Goal: Transaction & Acquisition: Book appointment/travel/reservation

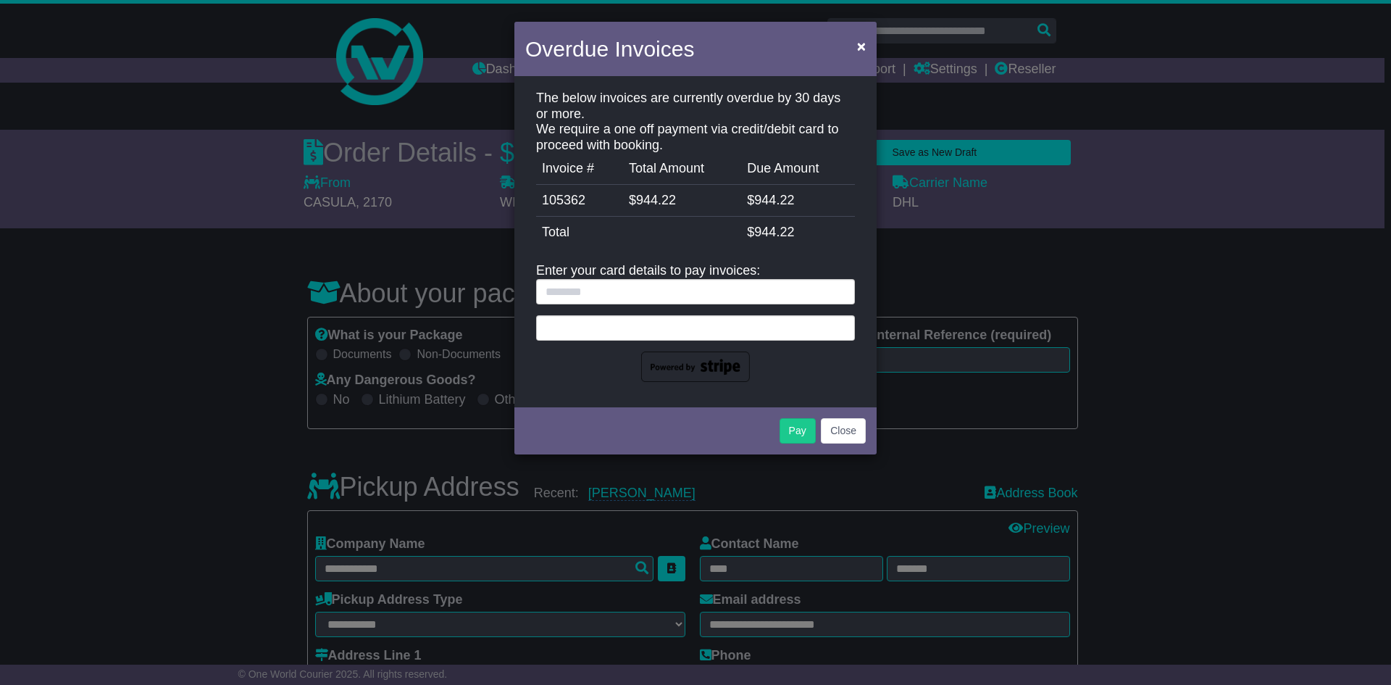
select select "**********"
select select "***"
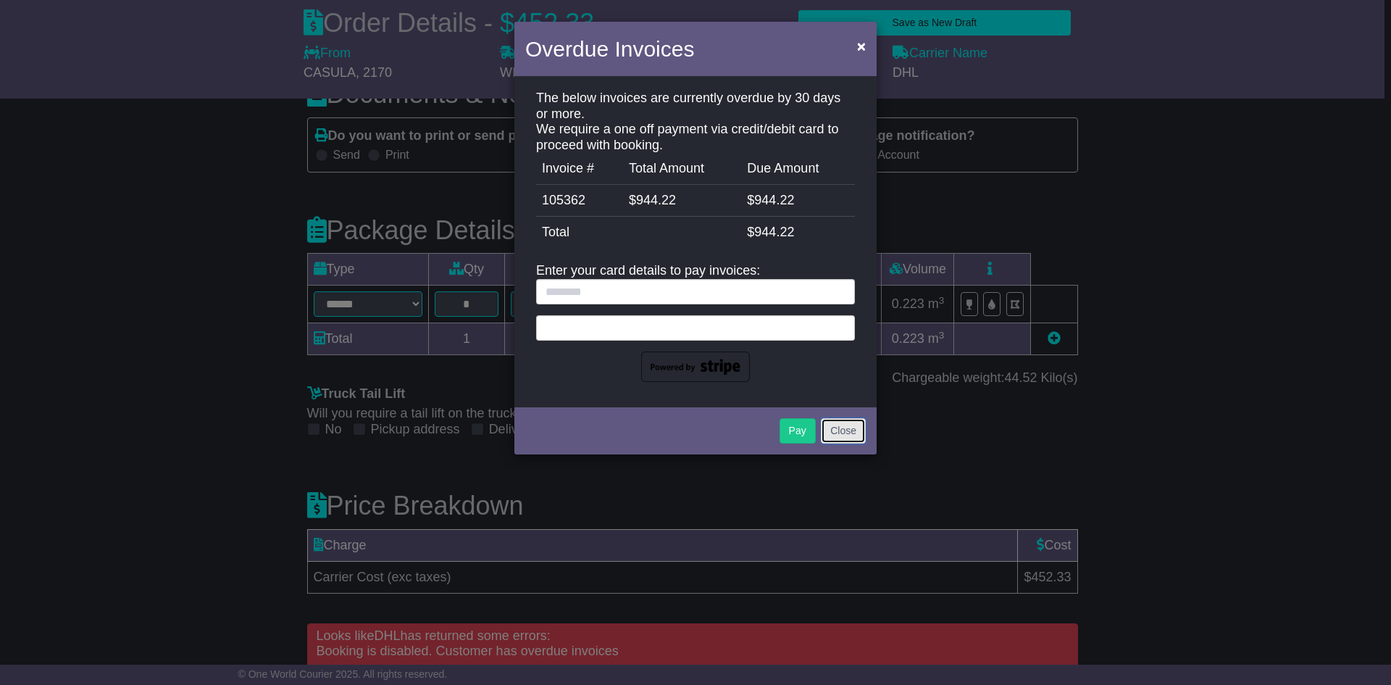
click at [830, 435] on button "Close" at bounding box center [843, 430] width 45 height 25
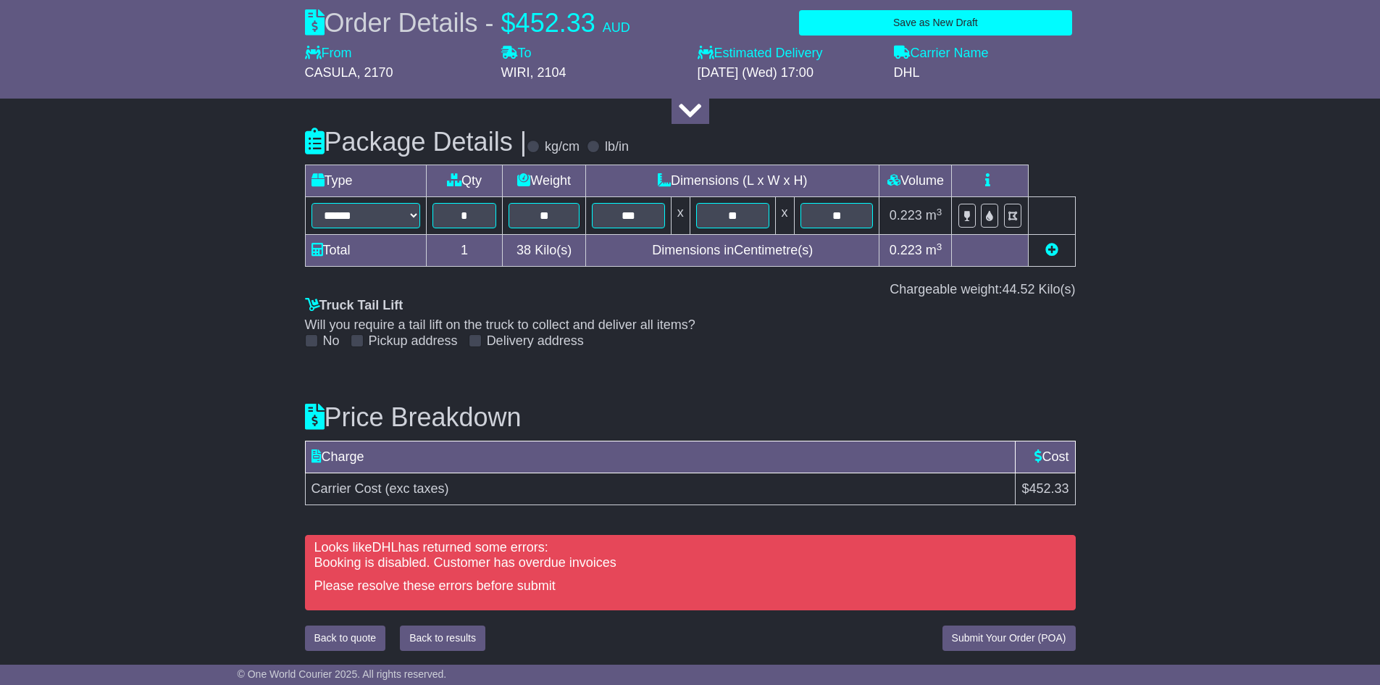
scroll to position [1925, 0]
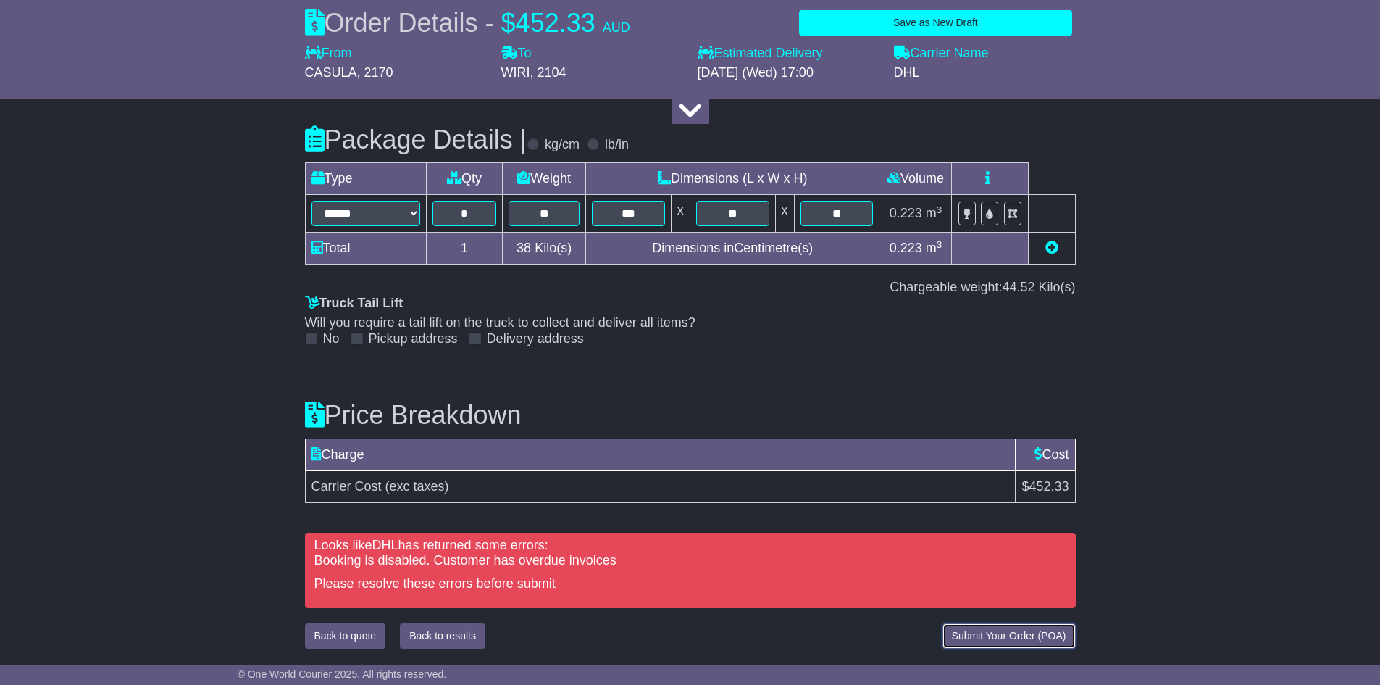
click at [973, 635] on span "Submit Your Order (POA)" at bounding box center [1009, 635] width 114 height 12
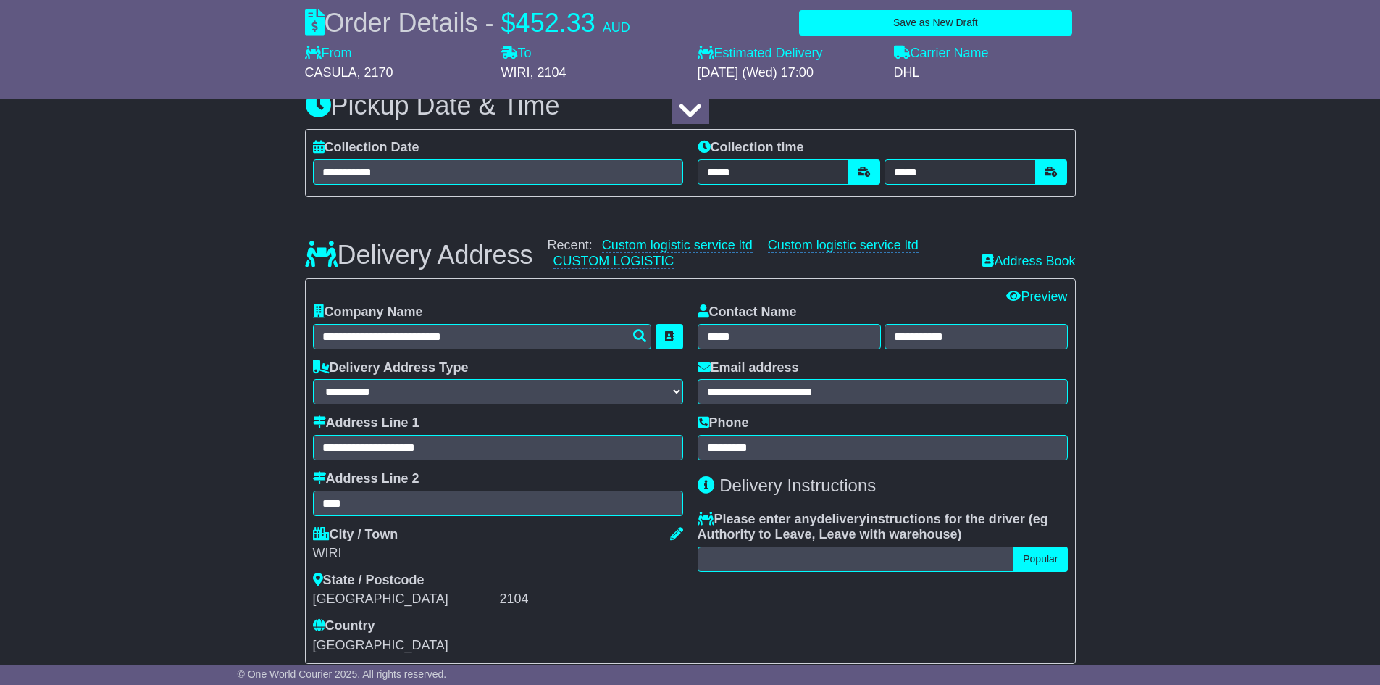
scroll to position [1092, 0]
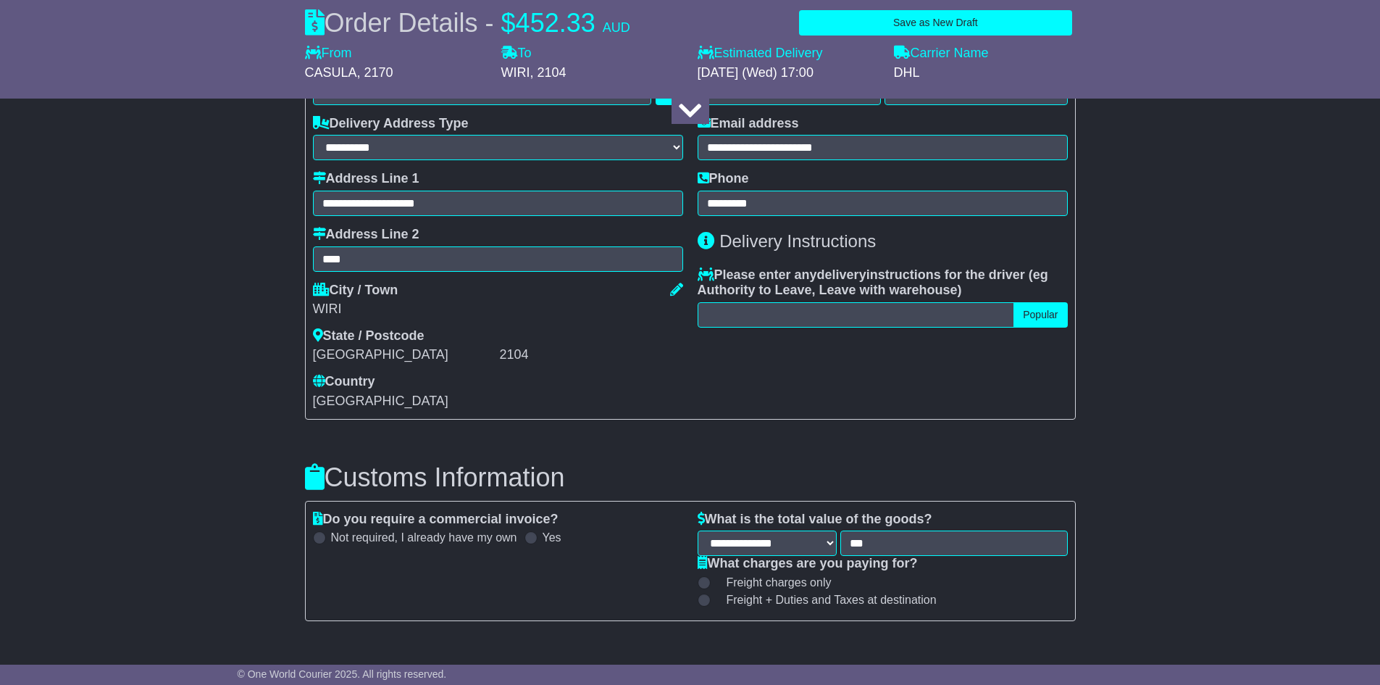
click at [1228, 369] on div "**********" at bounding box center [690, 258] width 1380 height 2200
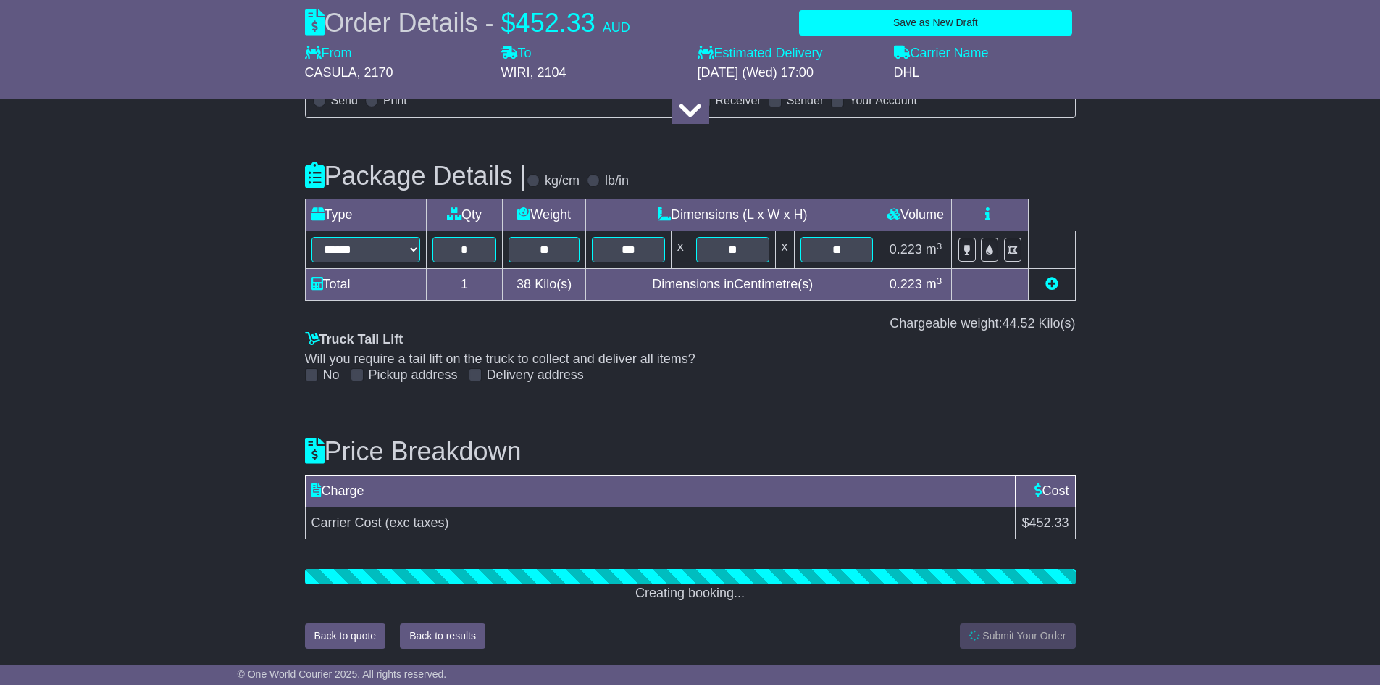
scroll to position [1833, 0]
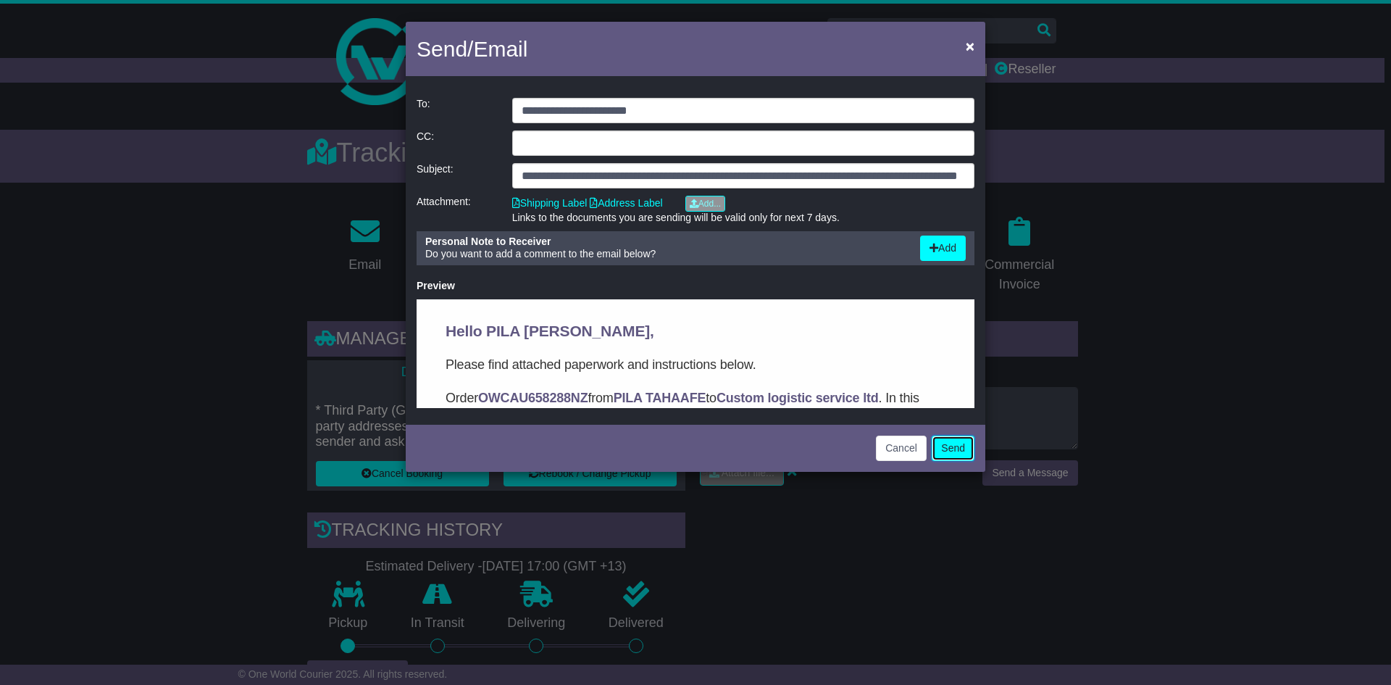
click at [942, 440] on button "Send" at bounding box center [953, 447] width 43 height 25
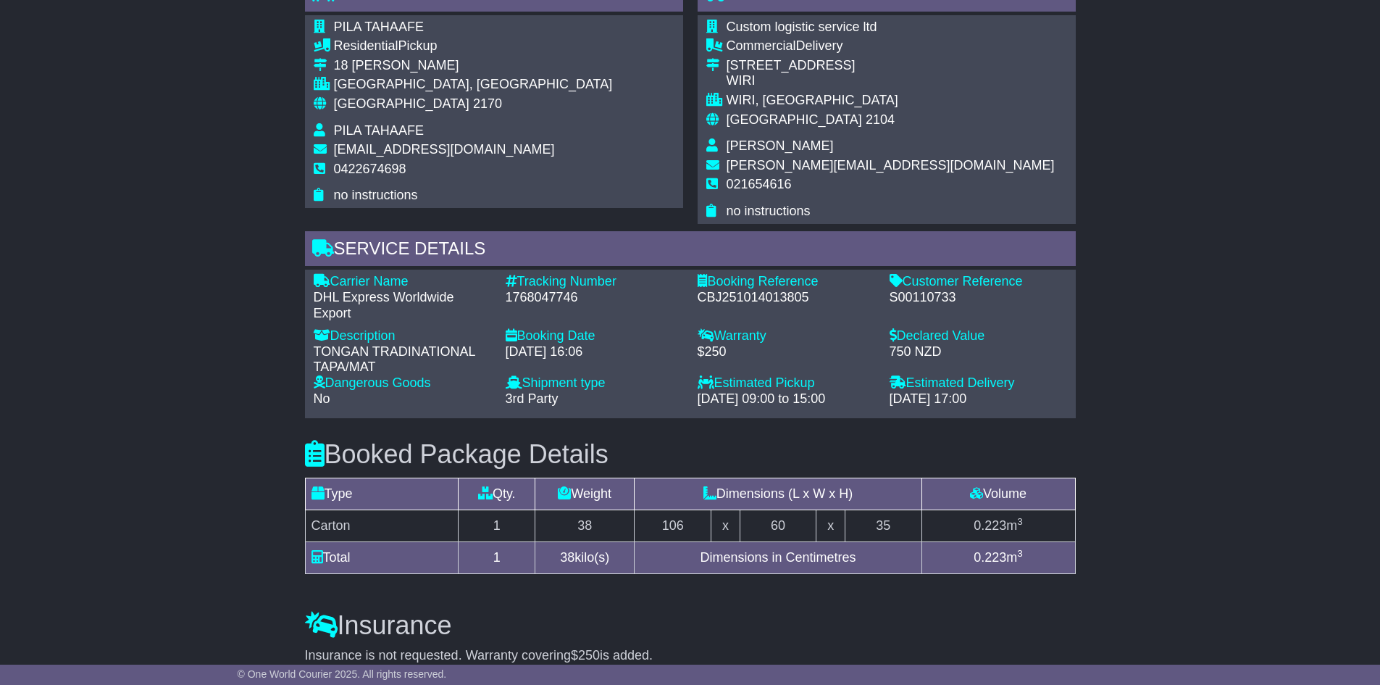
scroll to position [938, 0]
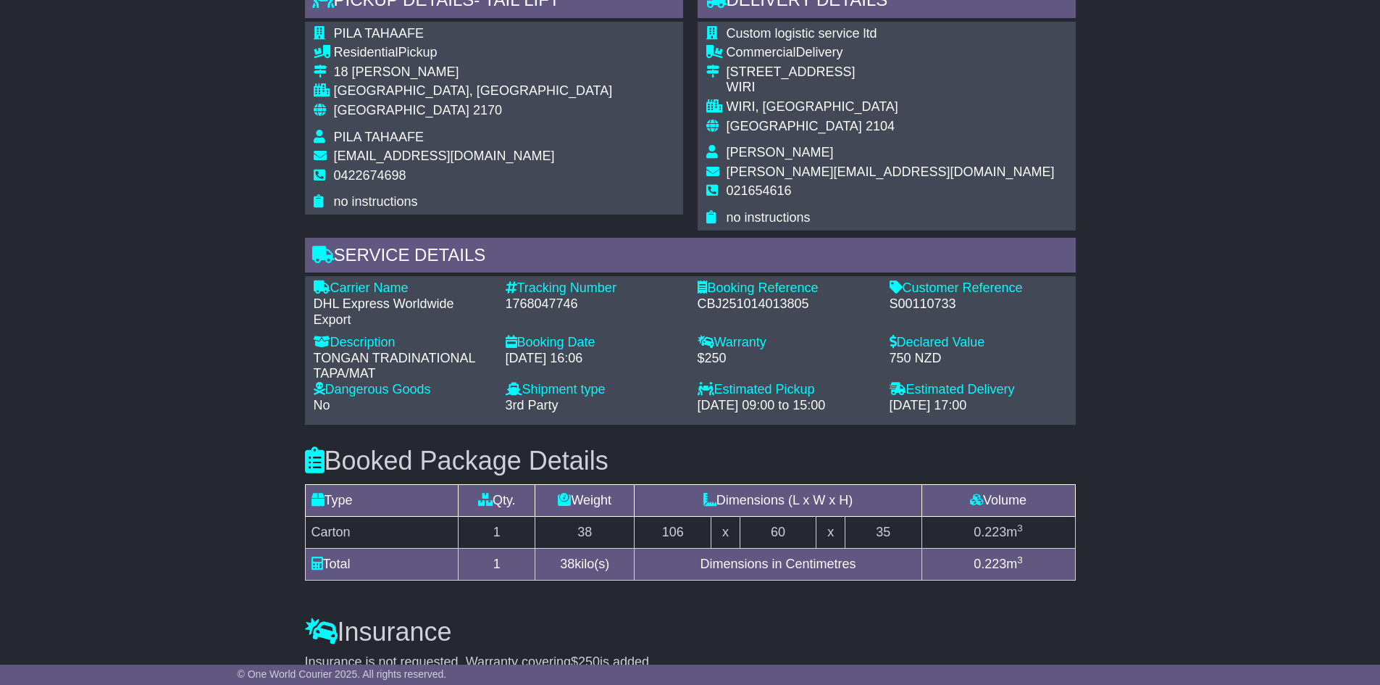
click at [524, 303] on div "1768047746" at bounding box center [594, 304] width 177 height 16
copy div "1768047746"
click at [1234, 343] on div "Email Download Tracking Pricing Insurance" at bounding box center [690, 105] width 1380 height 1678
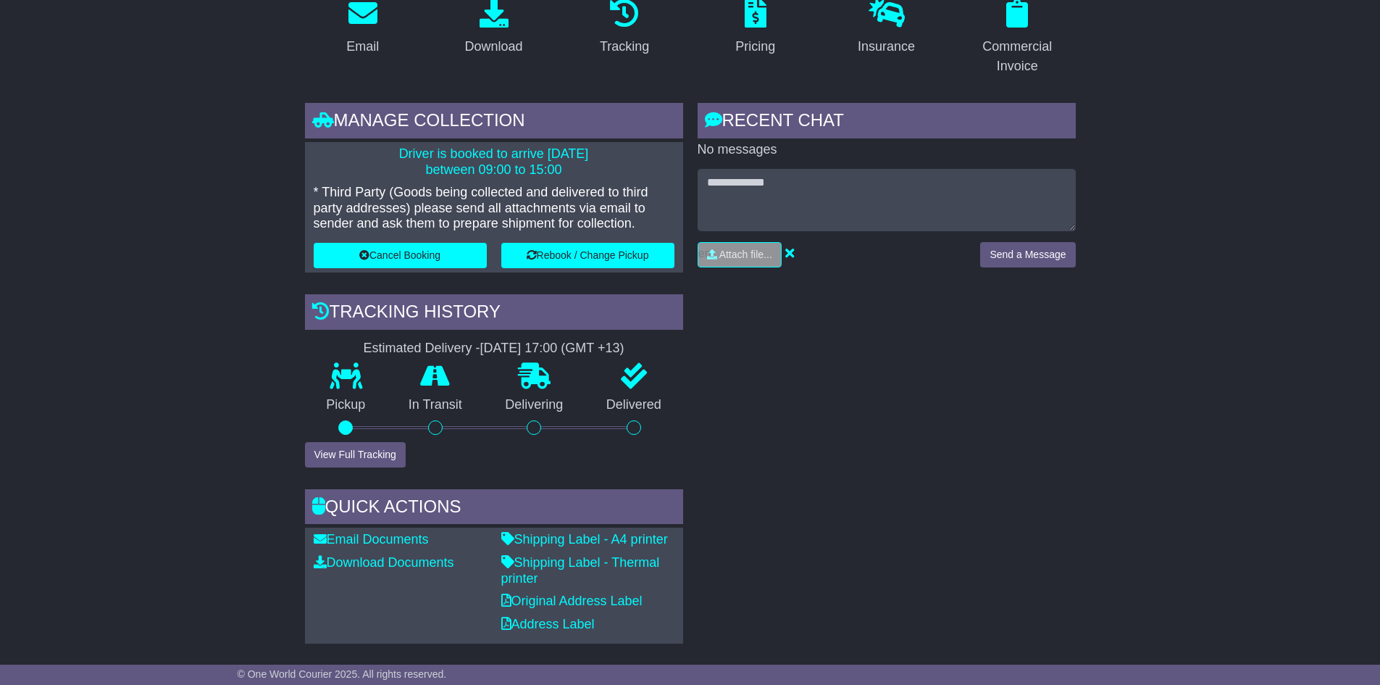
scroll to position [214, 0]
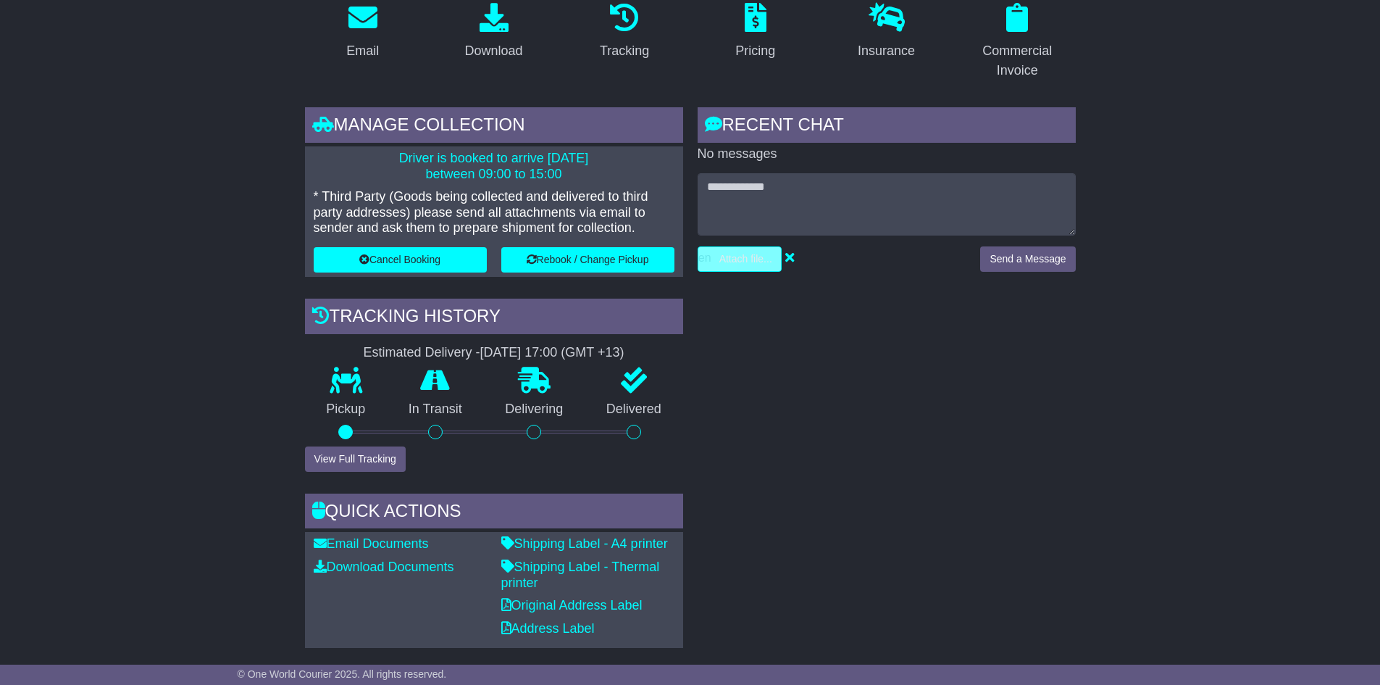
type input "**********"
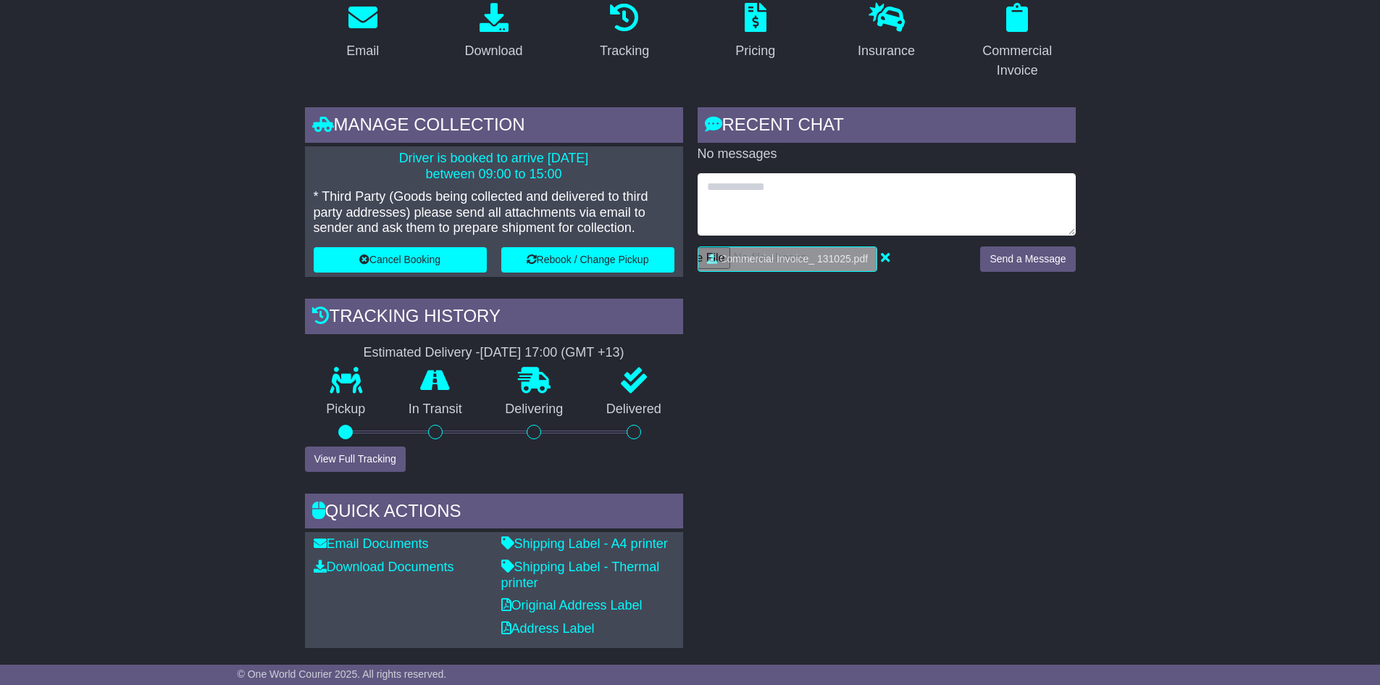
click at [829, 199] on textarea at bounding box center [887, 204] width 378 height 62
type textarea "**********"
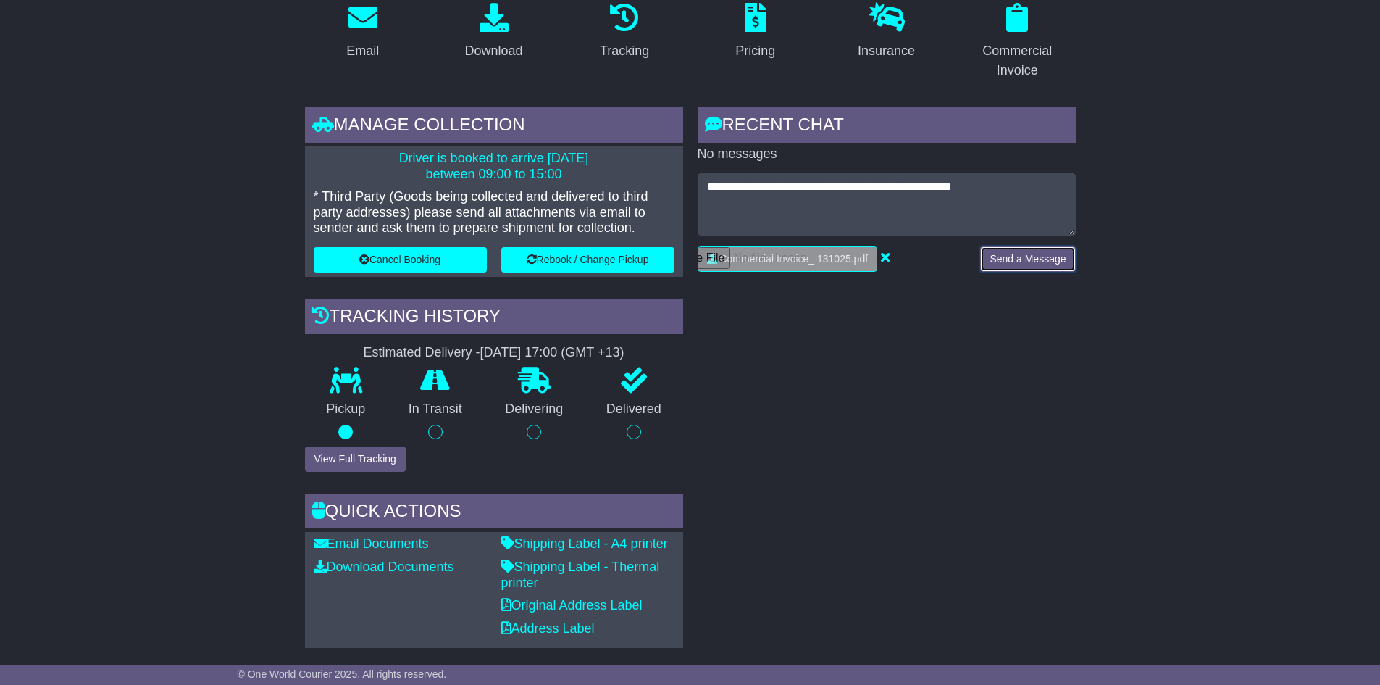
click at [1013, 264] on button "Send a Message" at bounding box center [1027, 258] width 95 height 25
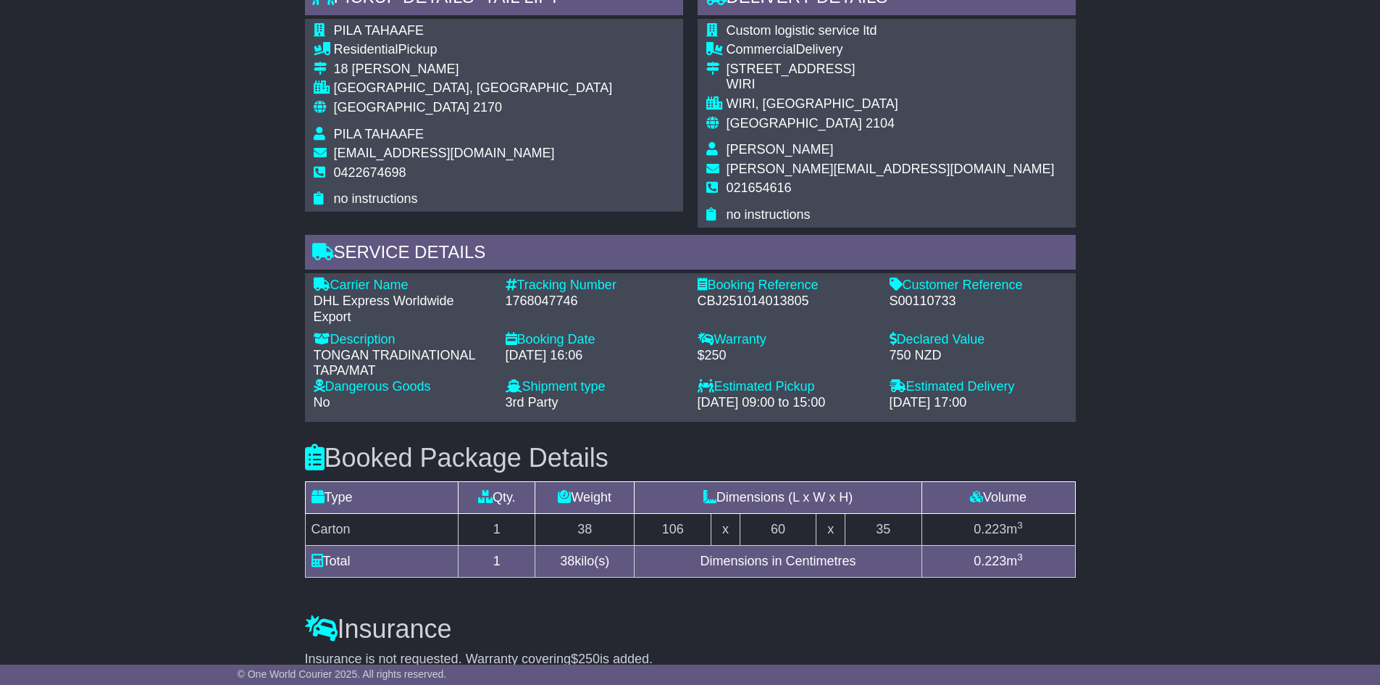
scroll to position [938, 0]
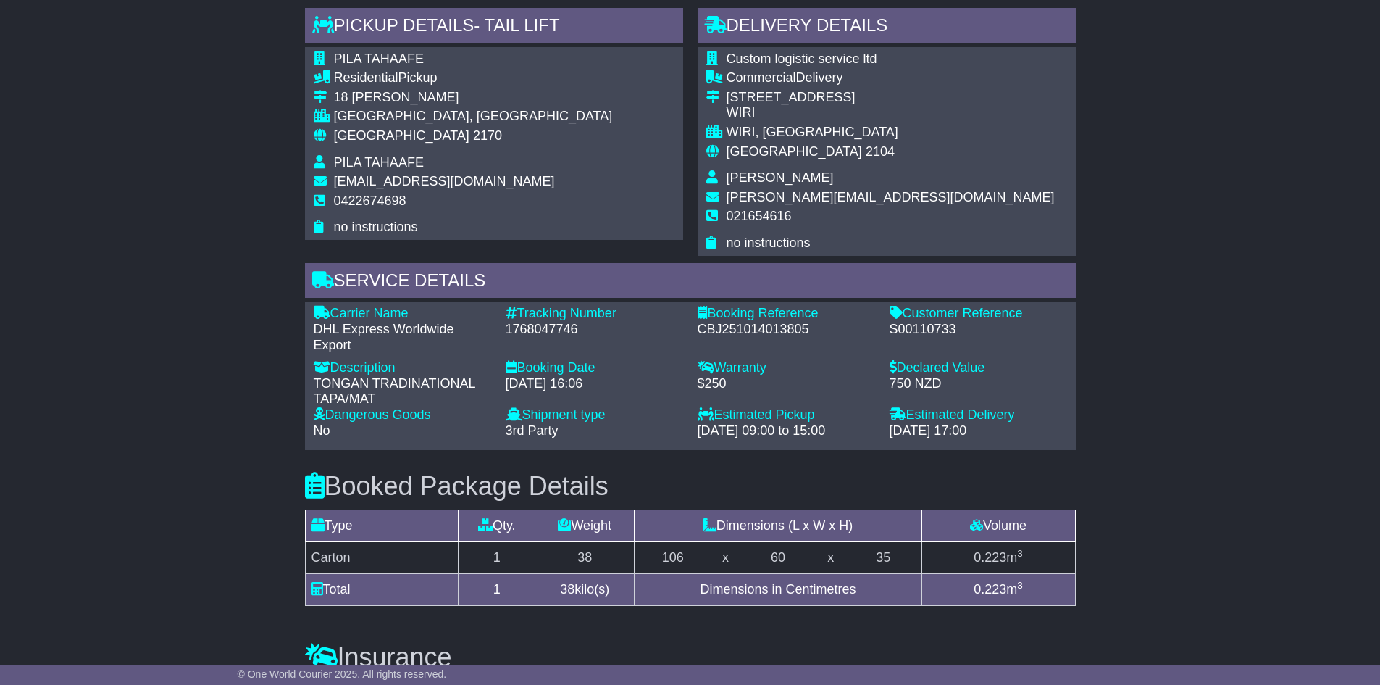
scroll to position [911, 0]
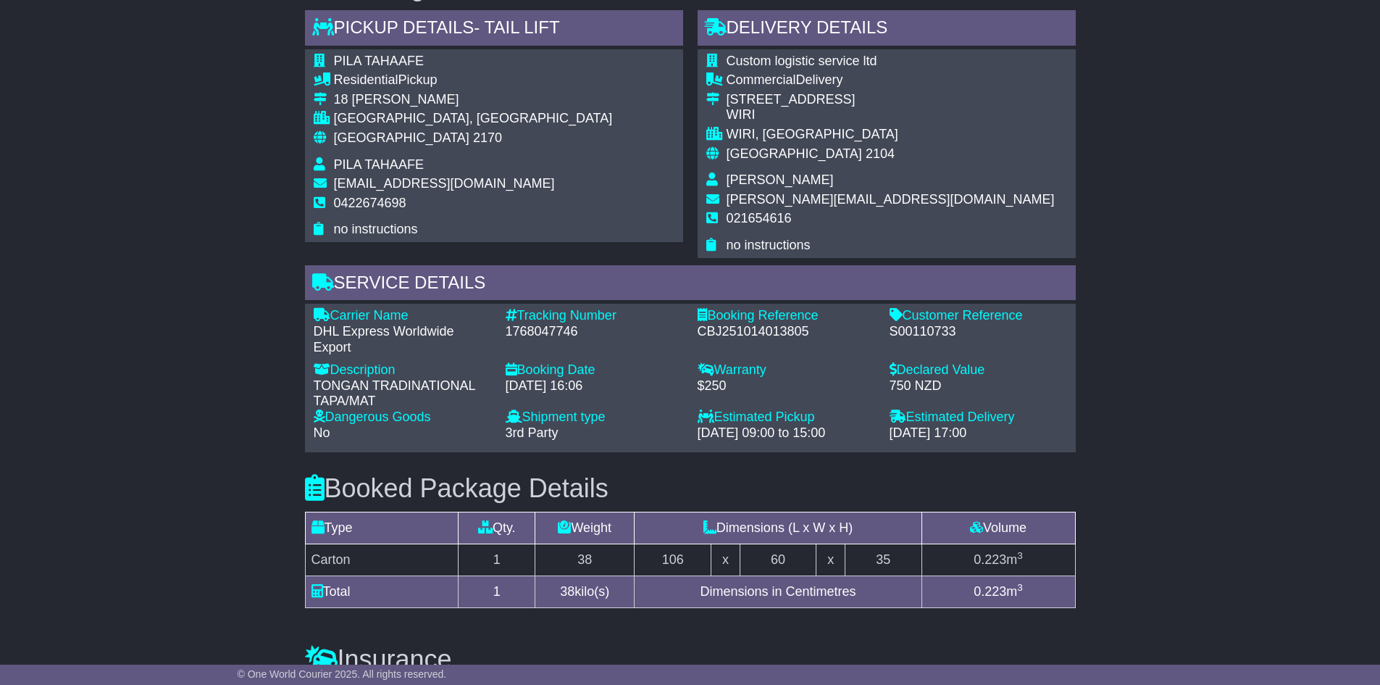
drag, startPoint x: 1194, startPoint y: 303, endPoint x: 1009, endPoint y: 293, distance: 185.0
click at [1192, 303] on div "Email Download Tracking Pricing Insurance" at bounding box center [690, 133] width 1380 height 1678
click at [929, 332] on div "S00110733" at bounding box center [978, 332] width 177 height 16
copy div "S00110733"
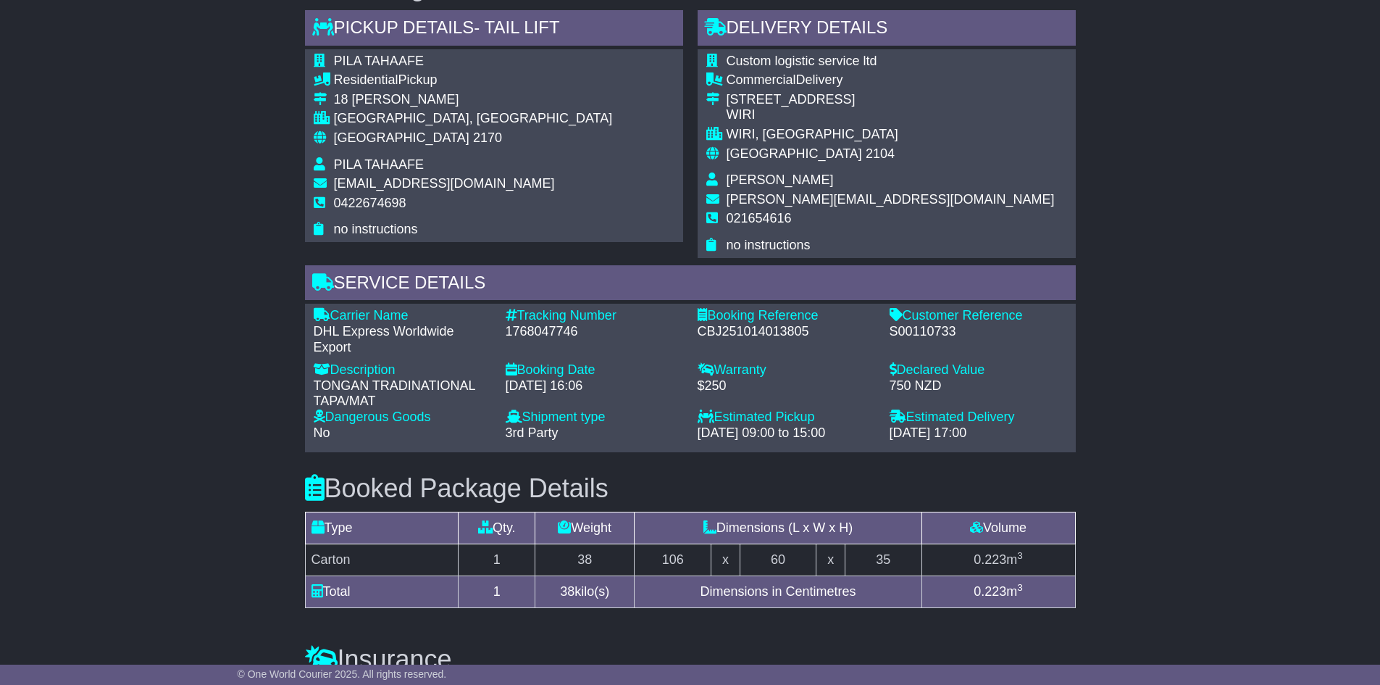
drag, startPoint x: 1152, startPoint y: 239, endPoint x: 1129, endPoint y: 226, distance: 26.0
click at [1152, 239] on div "Email Download Tracking Pricing Insurance" at bounding box center [690, 133] width 1380 height 1678
